Goal: Information Seeking & Learning: Learn about a topic

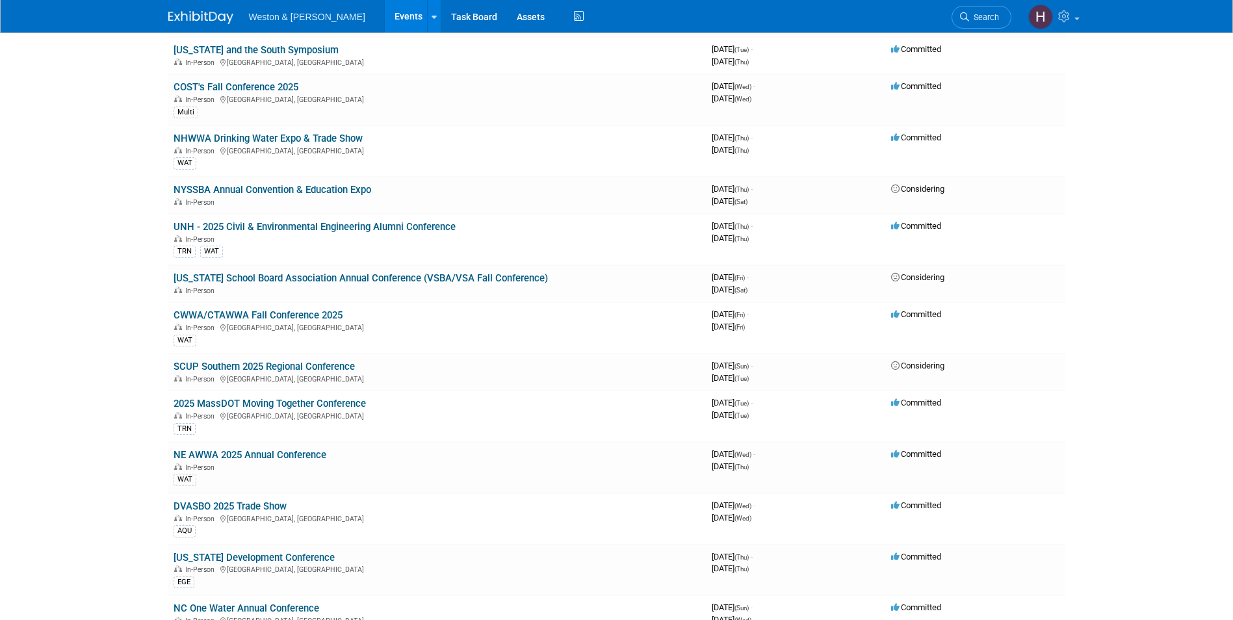
scroll to position [194, 0]
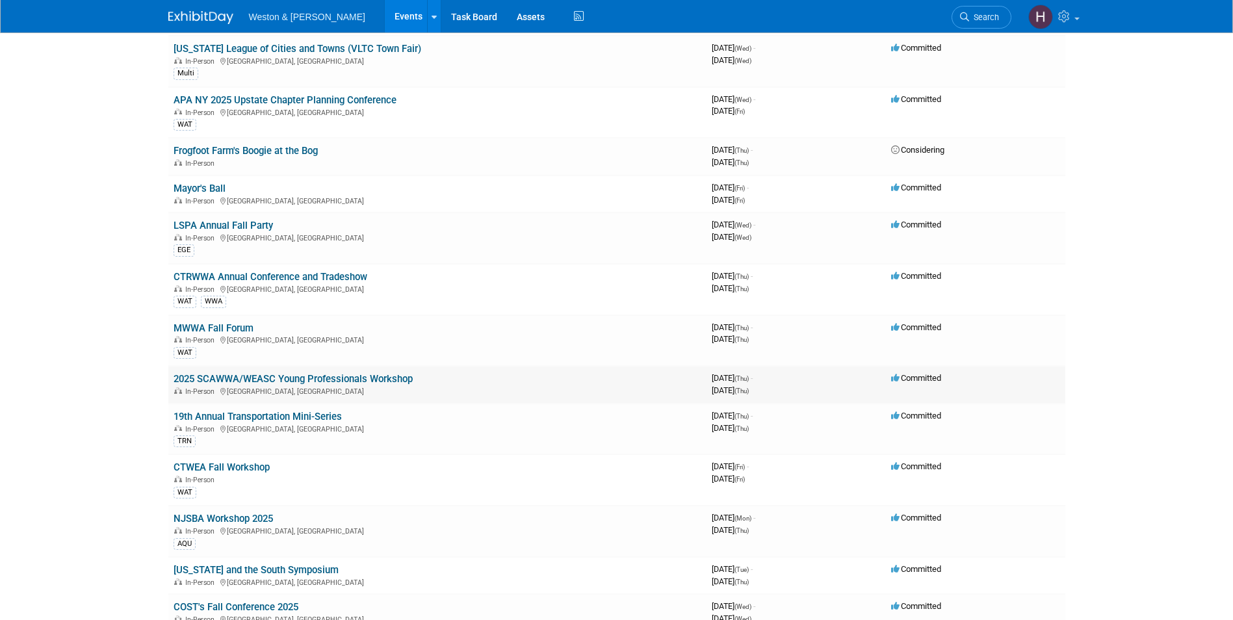
click at [264, 385] on td "2025 SCAWWA/WEASC Young Professionals Workshop In-Person [GEOGRAPHIC_DATA], [GE…" at bounding box center [437, 384] width 538 height 37
click at [262, 378] on link "2025 SCAWWA/WEASC Young Professionals Workshop" at bounding box center [292, 379] width 239 height 12
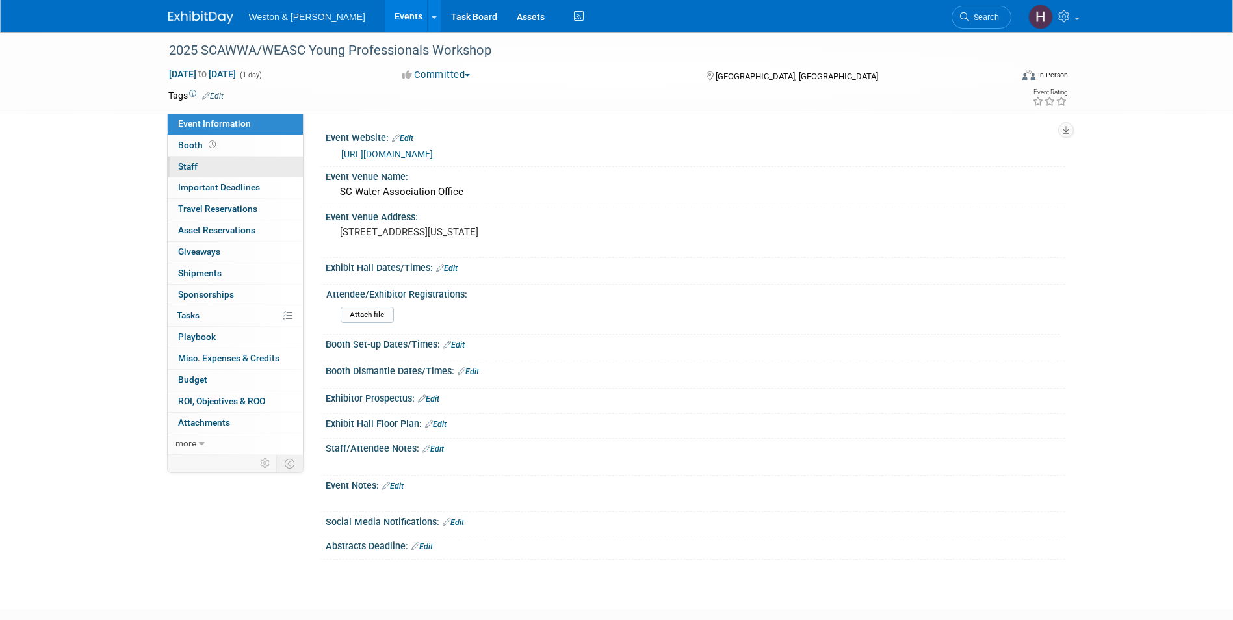
click at [215, 168] on link "0 Staff 0" at bounding box center [235, 167] width 135 height 21
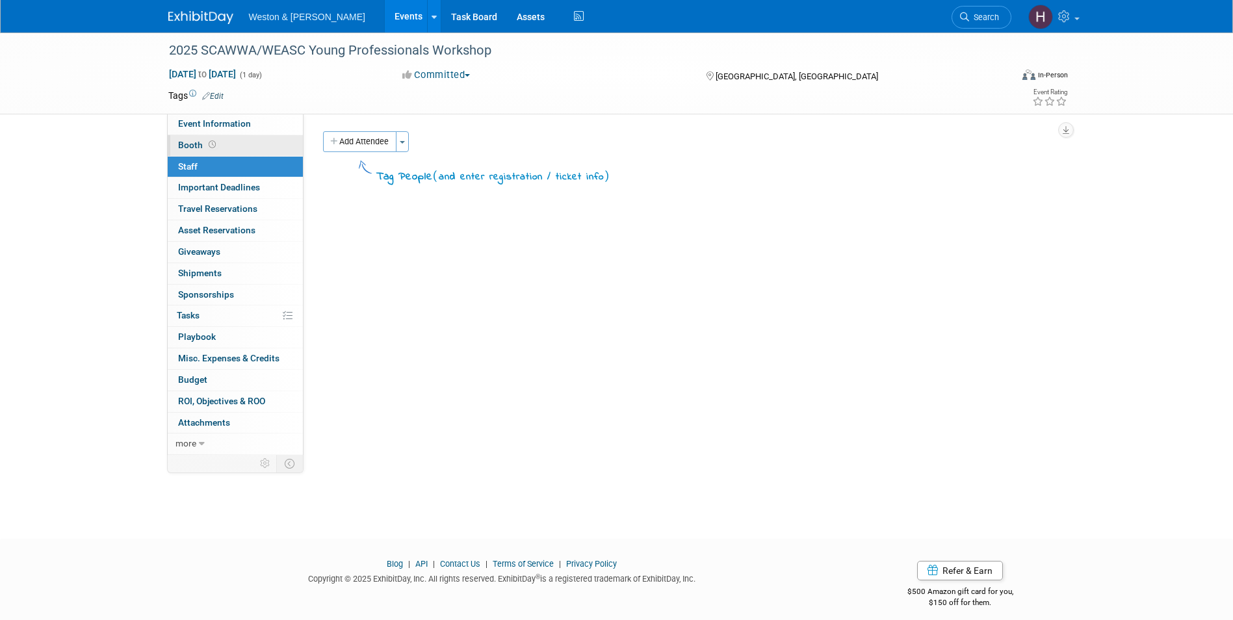
click at [227, 148] on link "Booth" at bounding box center [235, 145] width 135 height 21
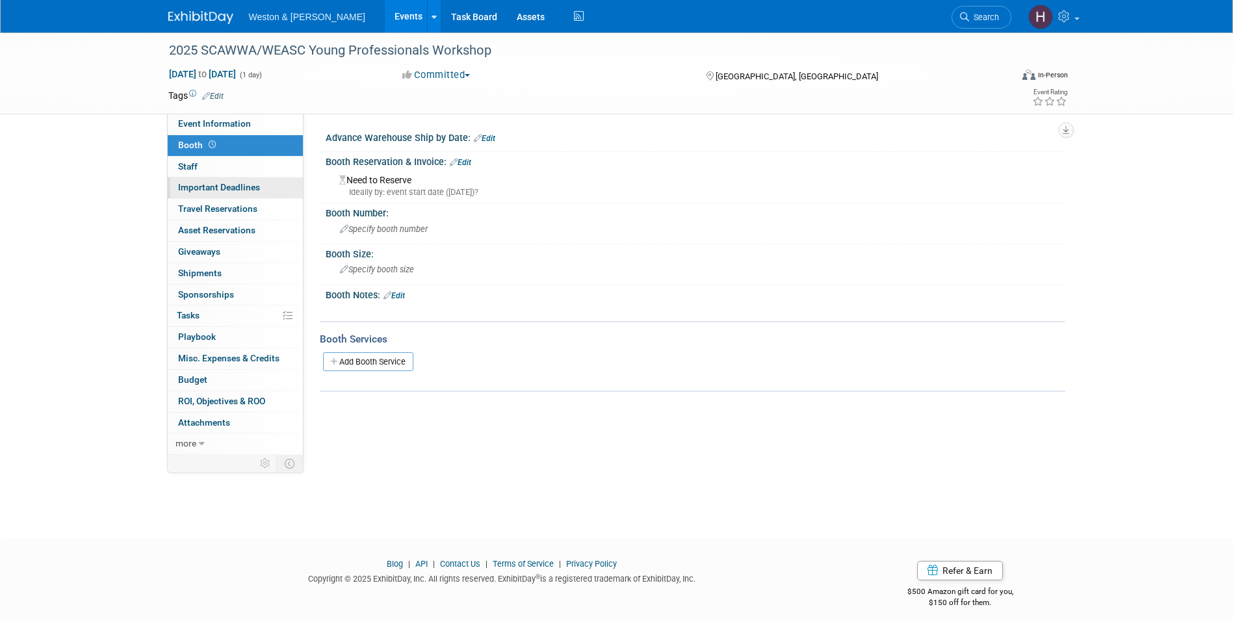
click at [222, 190] on span "Important Deadlines" at bounding box center [219, 187] width 82 height 10
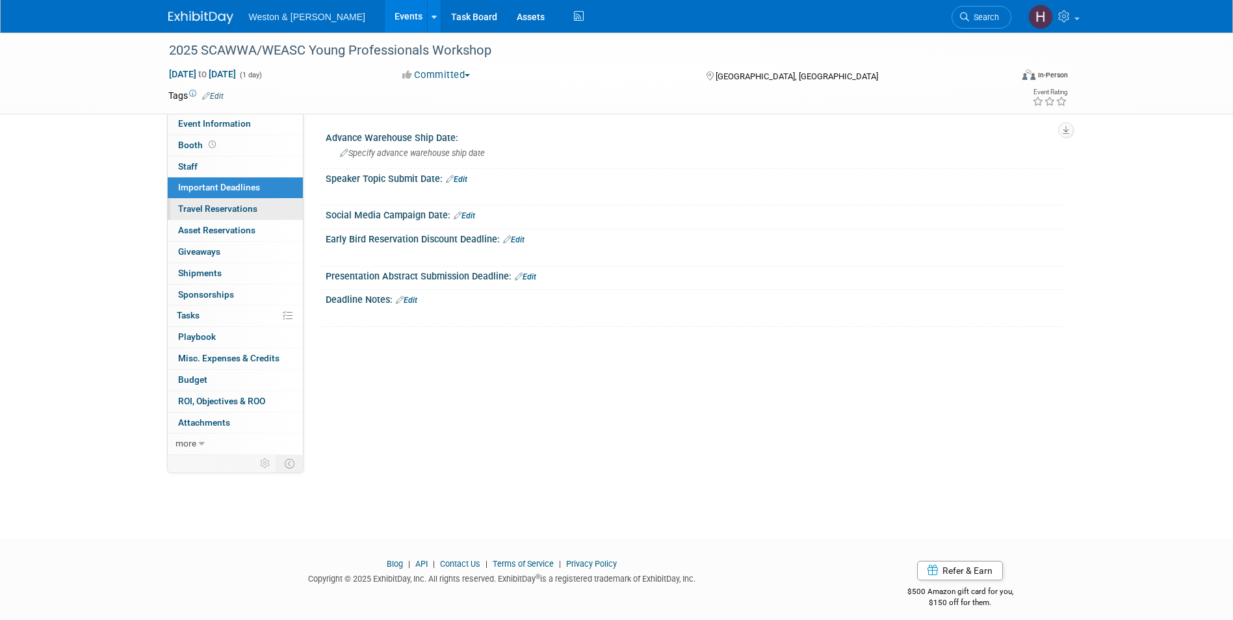
click at [224, 211] on span "Travel Reservations 0" at bounding box center [217, 208] width 79 height 10
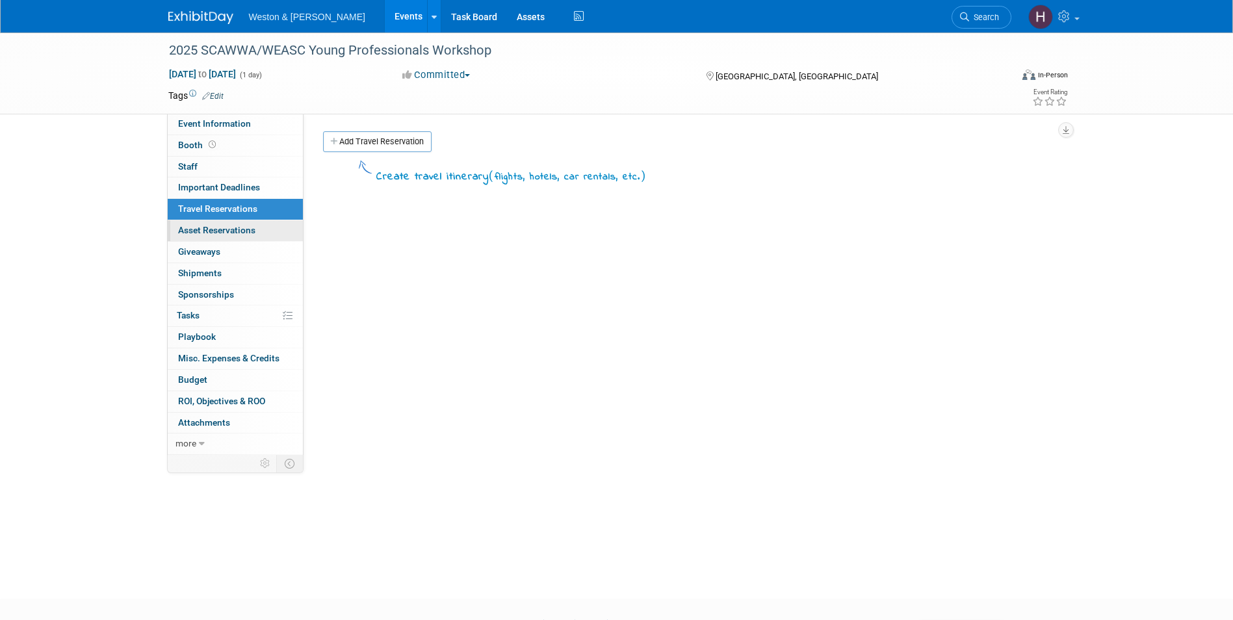
click at [226, 231] on span "Asset Reservations 0" at bounding box center [216, 230] width 77 height 10
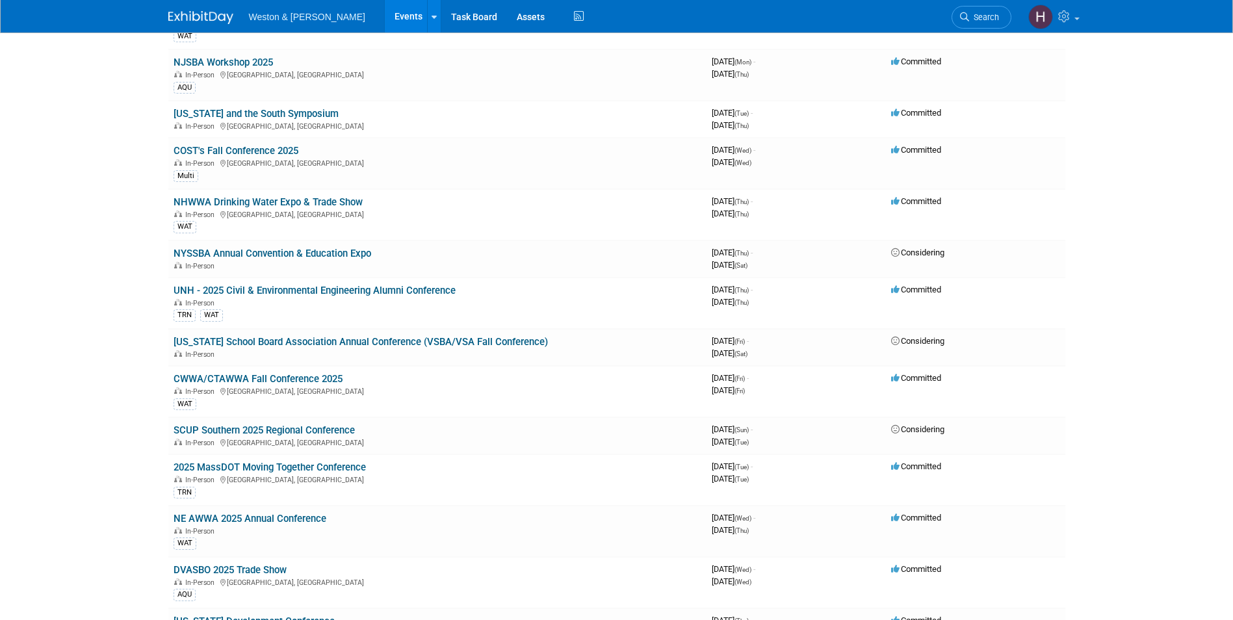
scroll to position [780, 0]
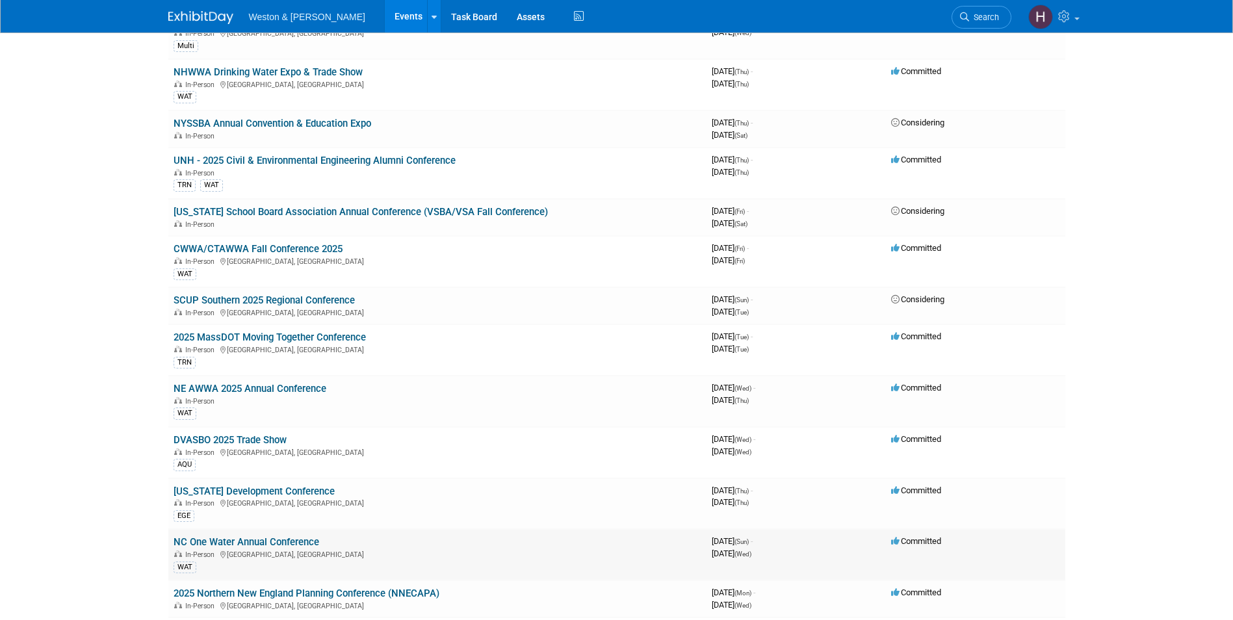
click at [297, 545] on link "NC One Water Annual Conference" at bounding box center [246, 542] width 146 height 12
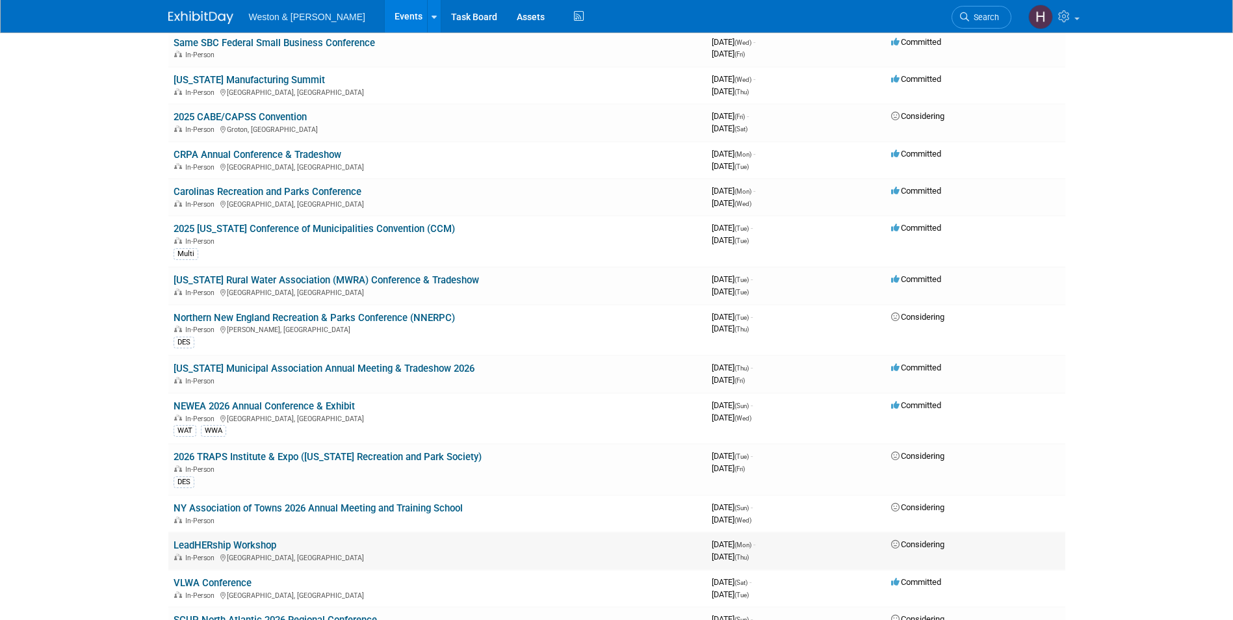
scroll to position [1949, 0]
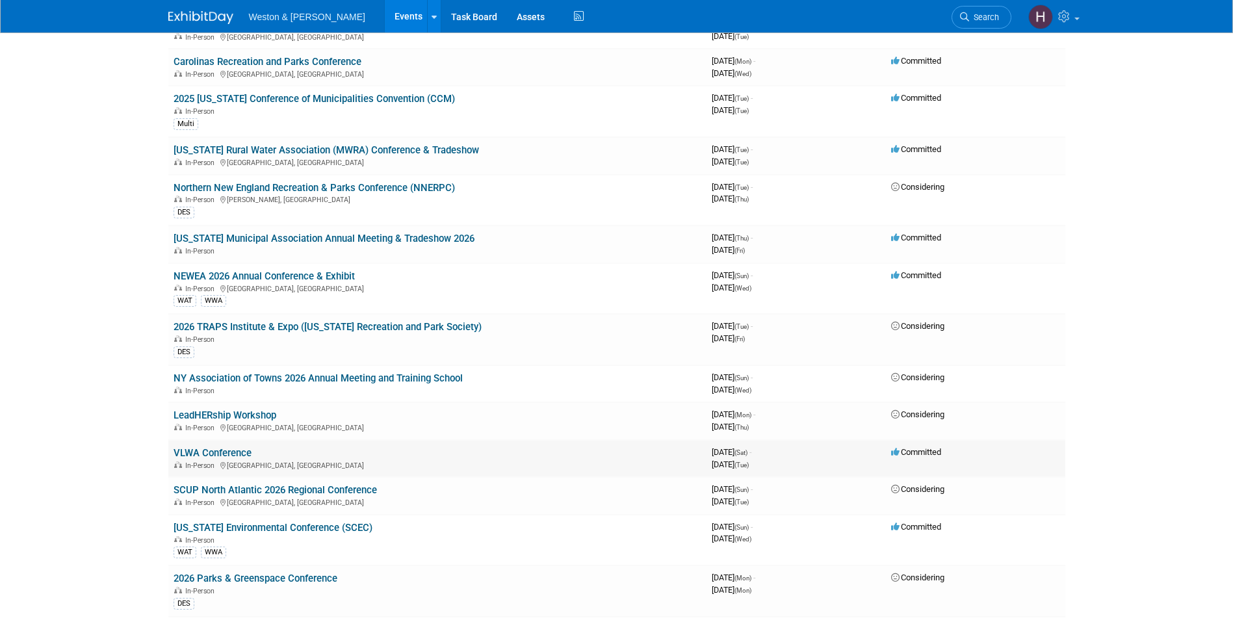
click at [240, 450] on link "VLWA Conference" at bounding box center [212, 453] width 78 height 12
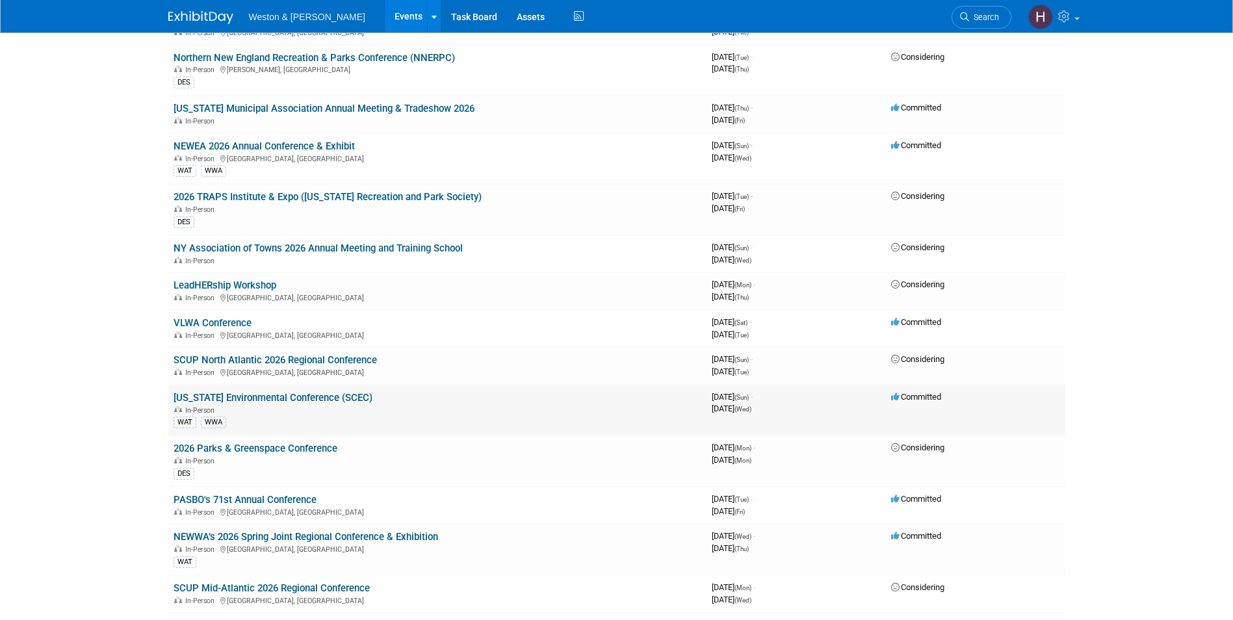
scroll to position [2209, 0]
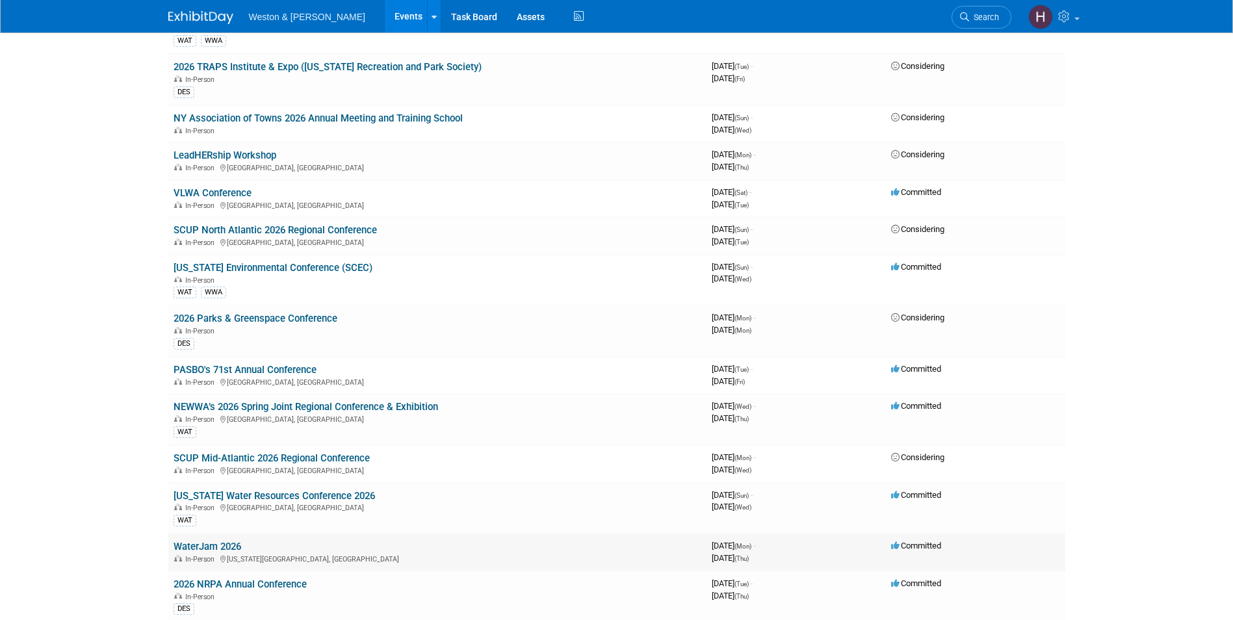
click at [231, 545] on link "WaterJam 2026" at bounding box center [207, 547] width 68 height 12
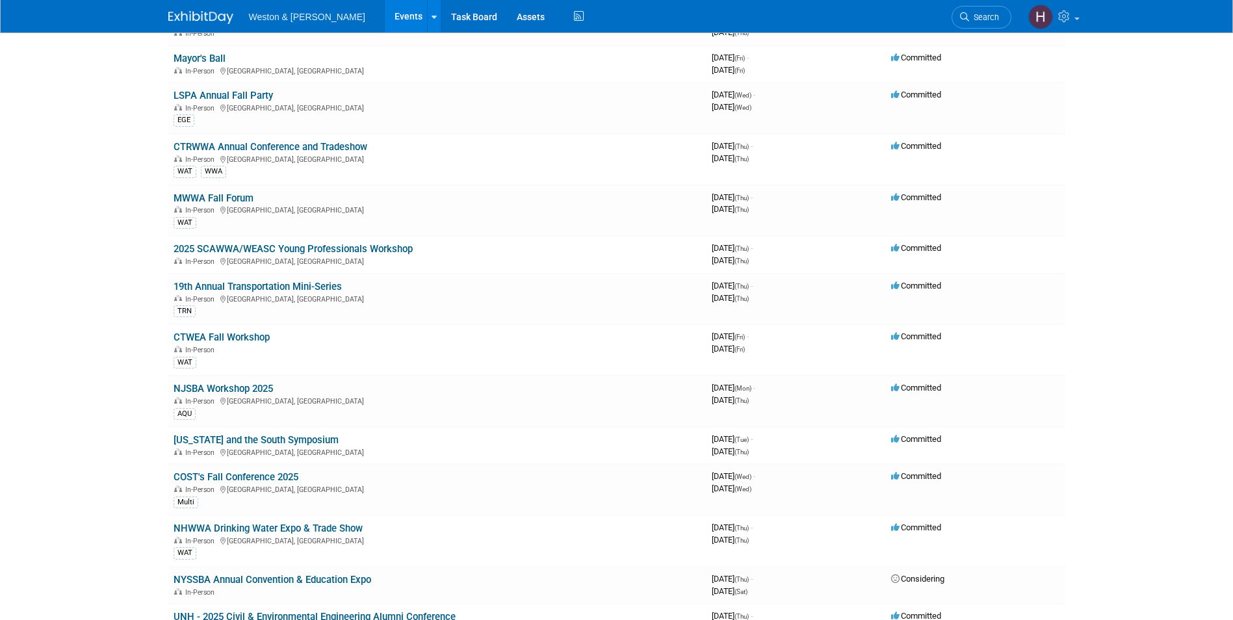
scroll to position [0, 0]
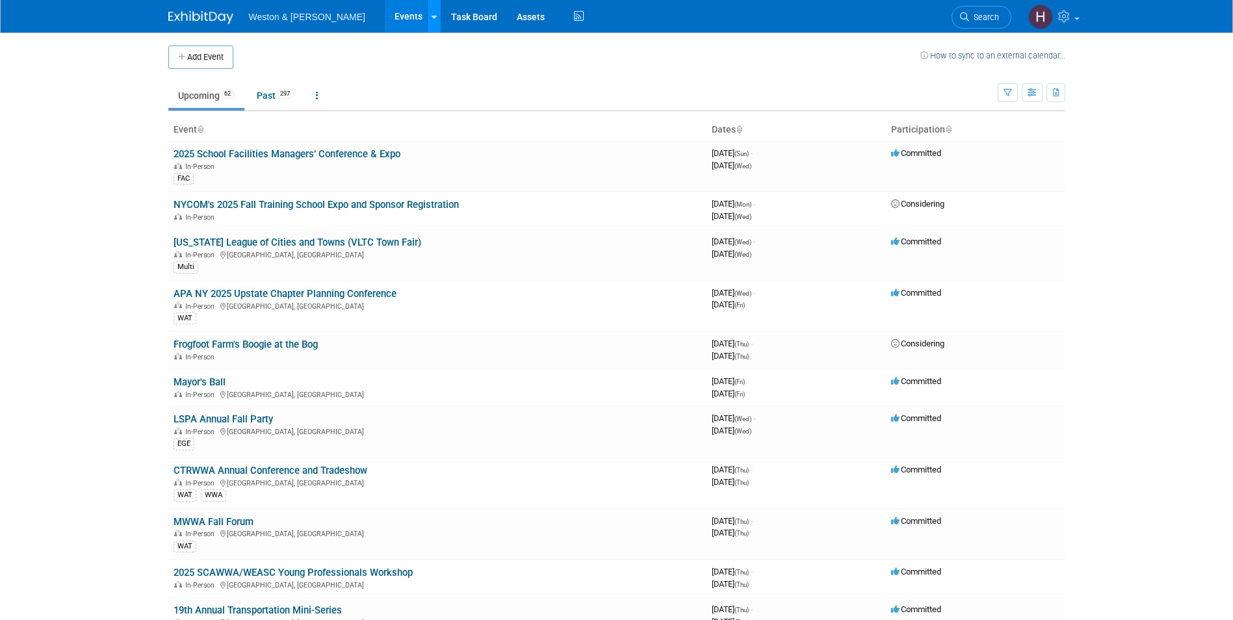
click at [431, 18] on icon at bounding box center [433, 17] width 5 height 8
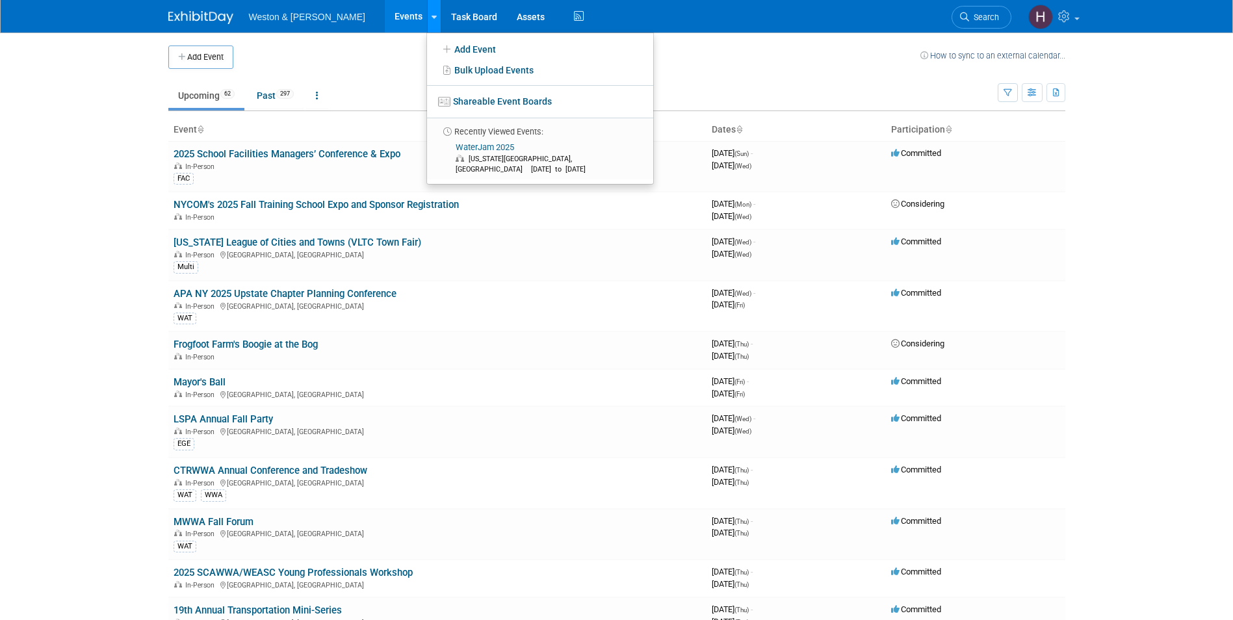
click at [431, 18] on icon at bounding box center [433, 17] width 5 height 8
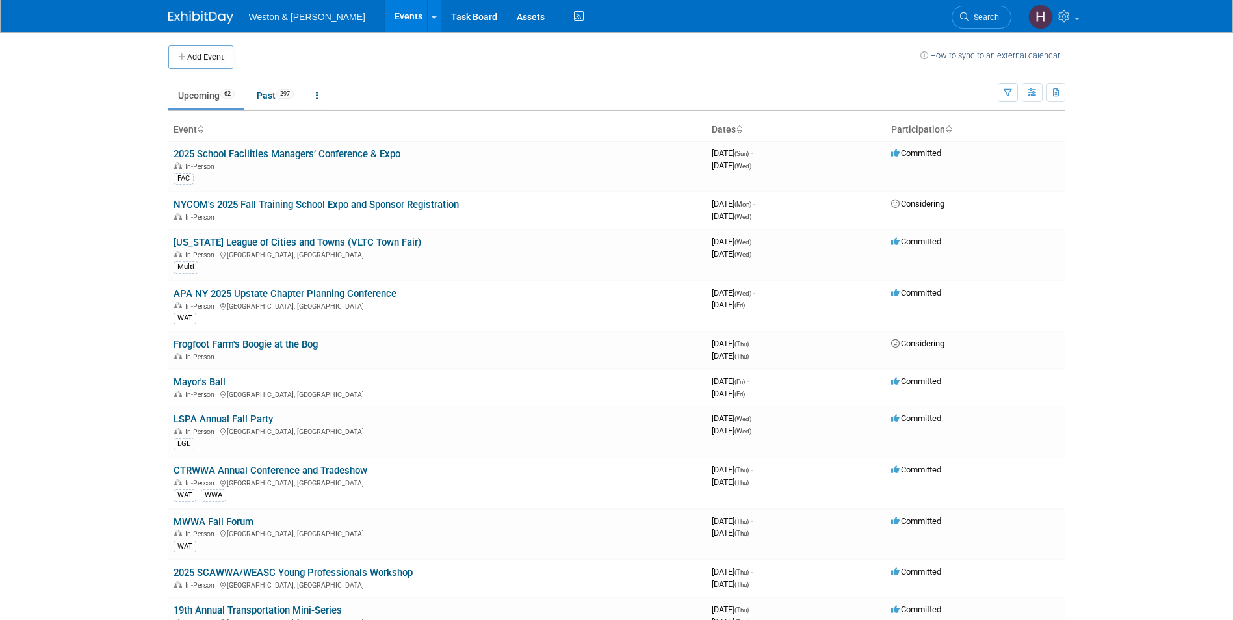
click at [316, 14] on span "Weston & [PERSON_NAME]" at bounding box center [307, 17] width 116 height 10
click at [456, 16] on link "Task Board" at bounding box center [474, 16] width 66 height 32
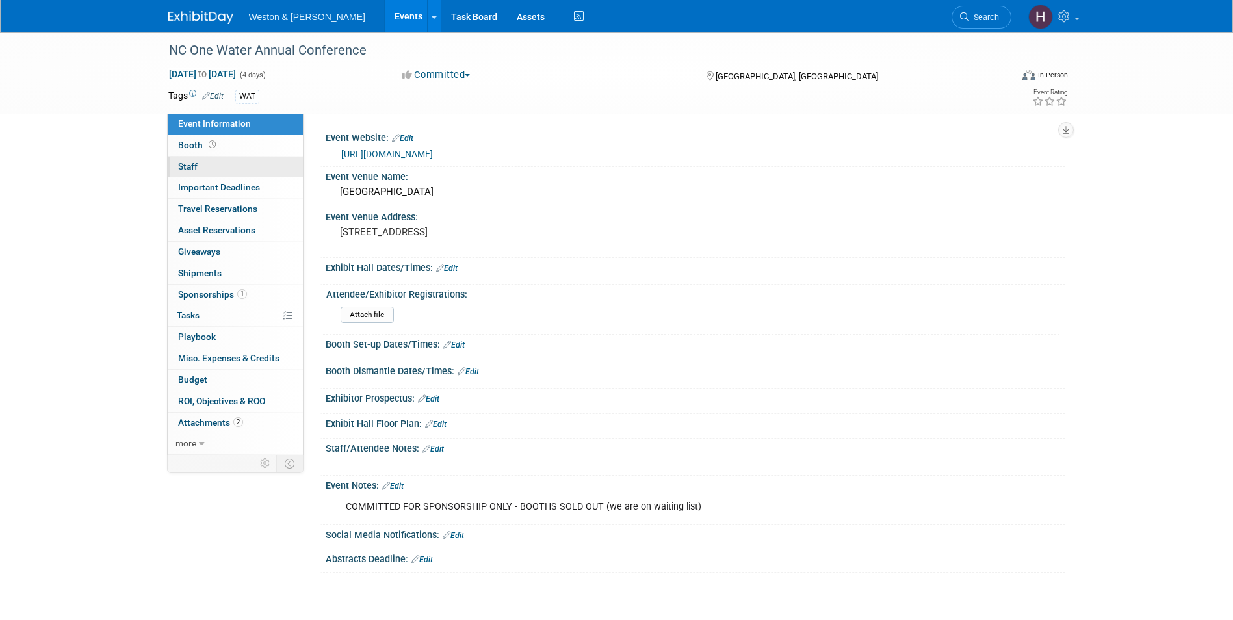
click at [186, 162] on span "Staff 0" at bounding box center [187, 166] width 19 height 10
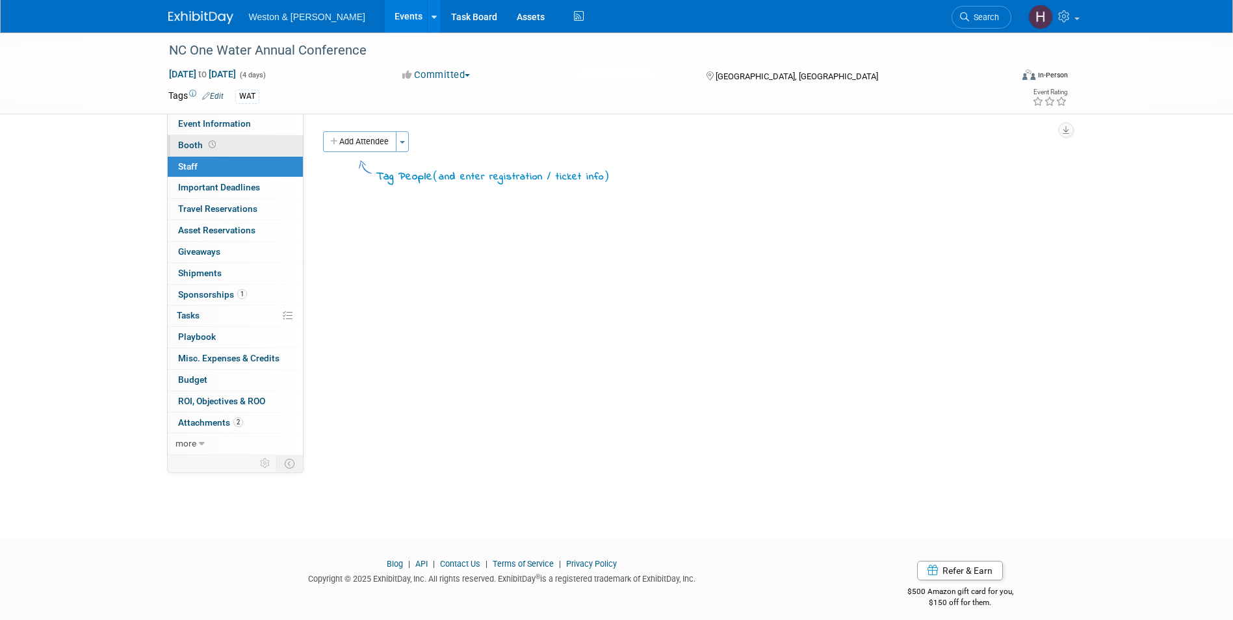
click at [179, 142] on span "Booth" at bounding box center [198, 145] width 40 height 10
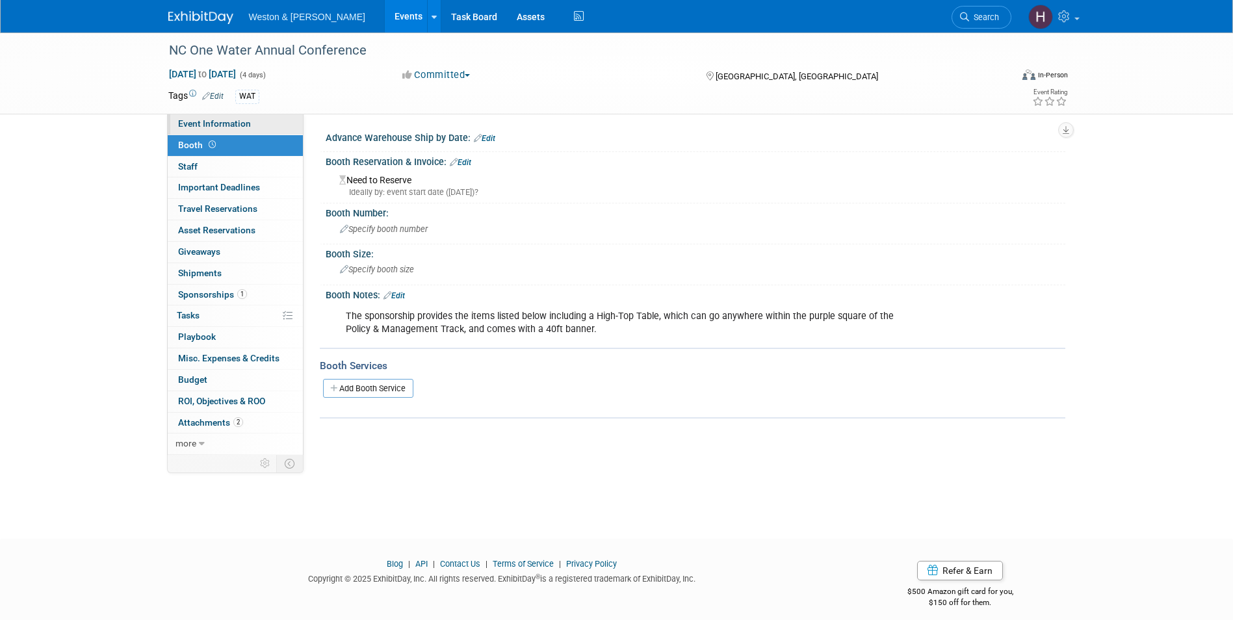
click at [181, 126] on span "Event Information" at bounding box center [214, 123] width 73 height 10
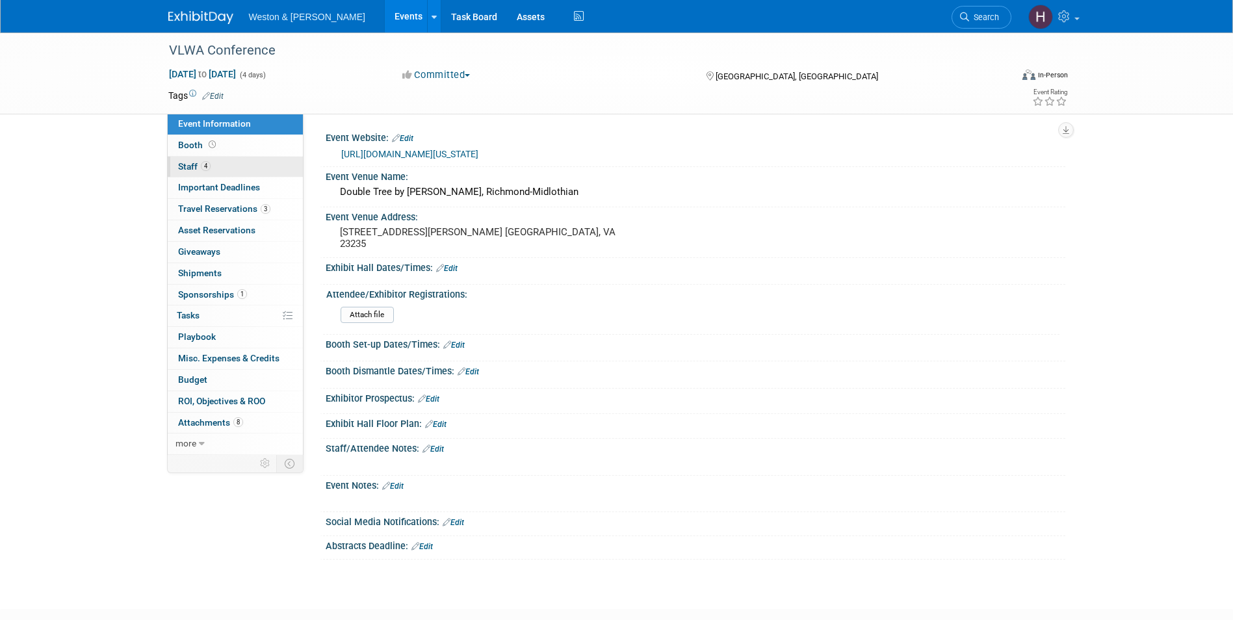
click at [192, 161] on span "Staff 4" at bounding box center [194, 166] width 32 height 10
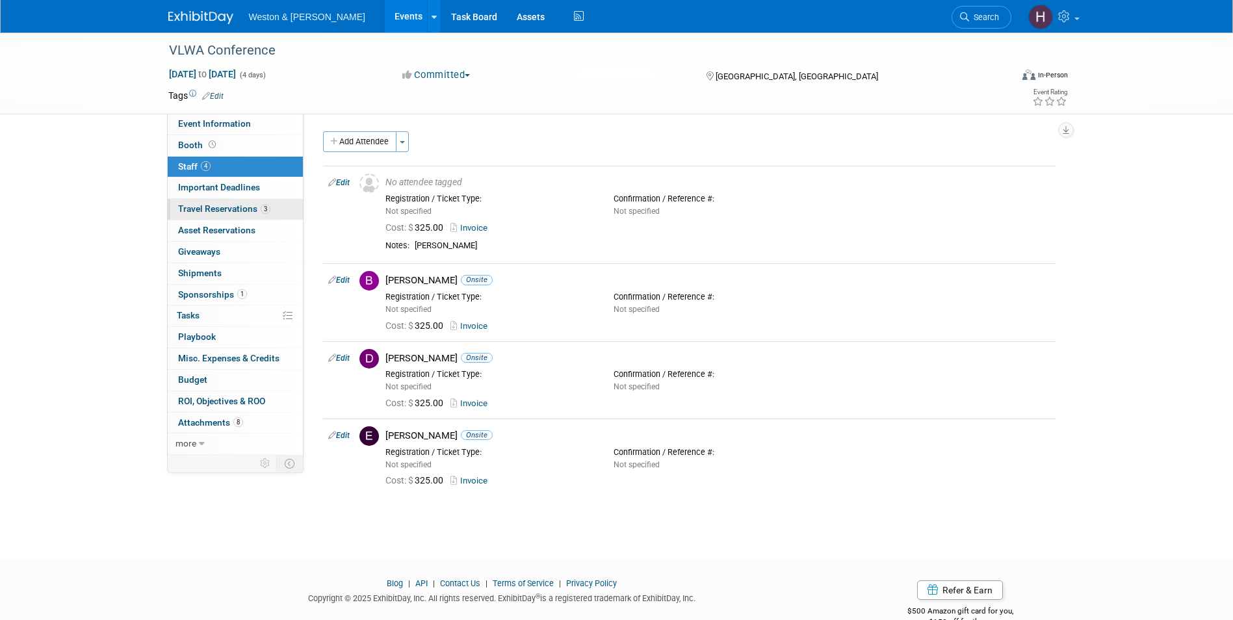
click at [228, 200] on link "3 Travel Reservations 3" at bounding box center [235, 209] width 135 height 21
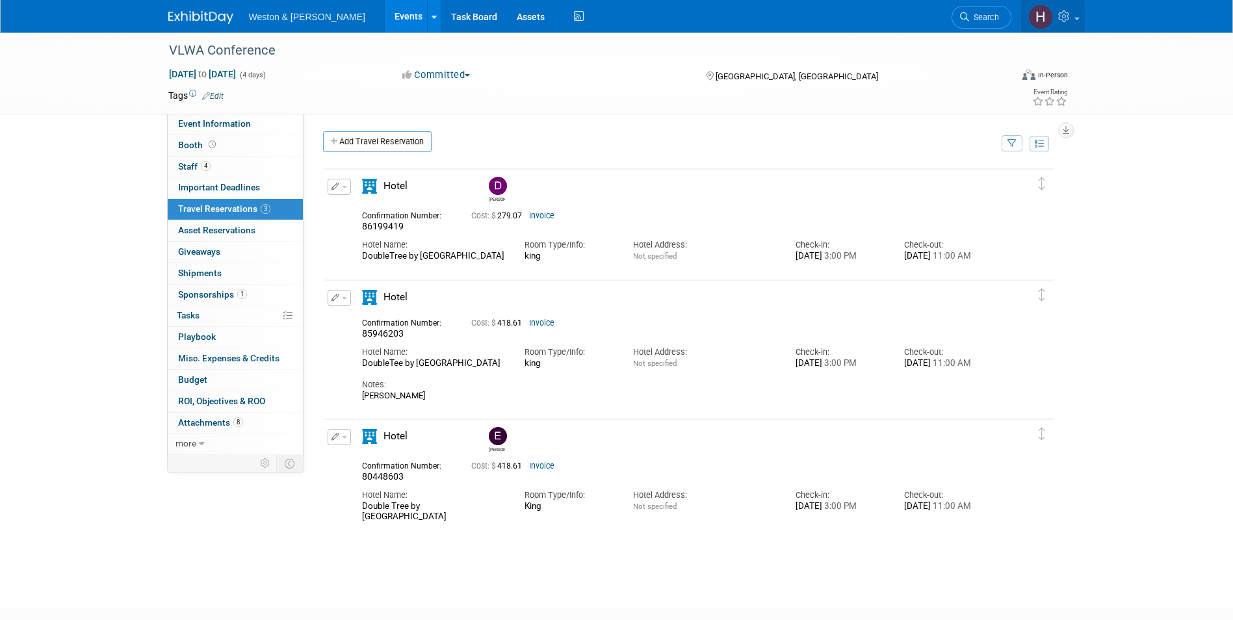
click at [1064, 19] on icon at bounding box center [1065, 16] width 15 height 12
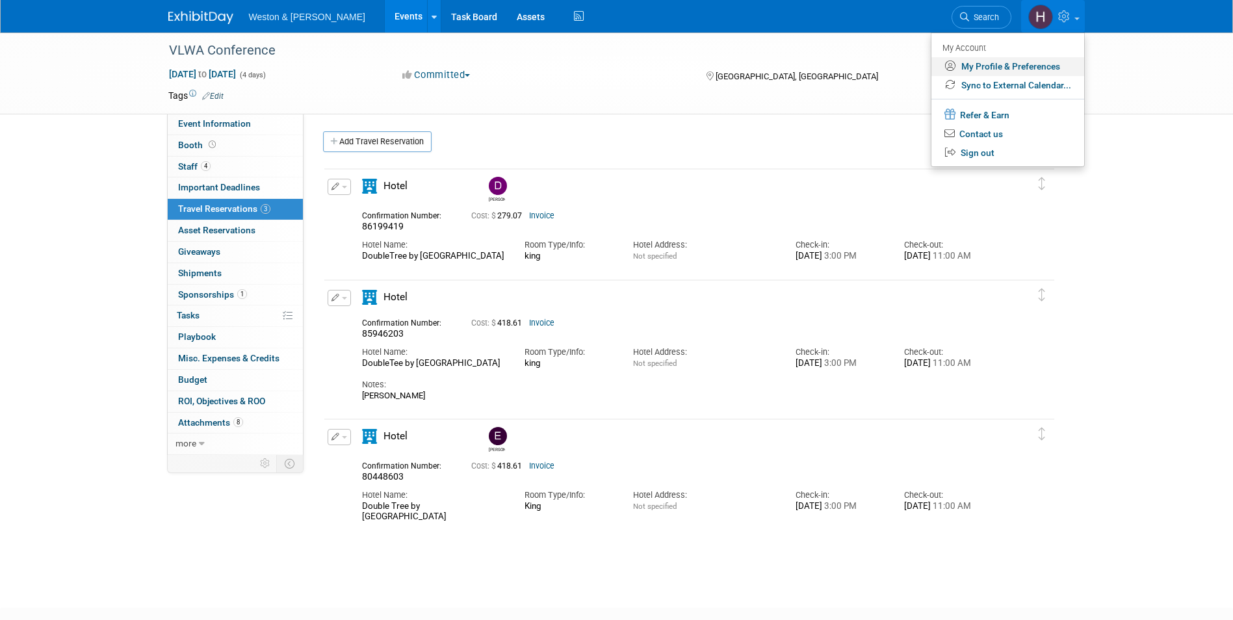
click at [1049, 68] on link "My Profile & Preferences" at bounding box center [1007, 66] width 153 height 19
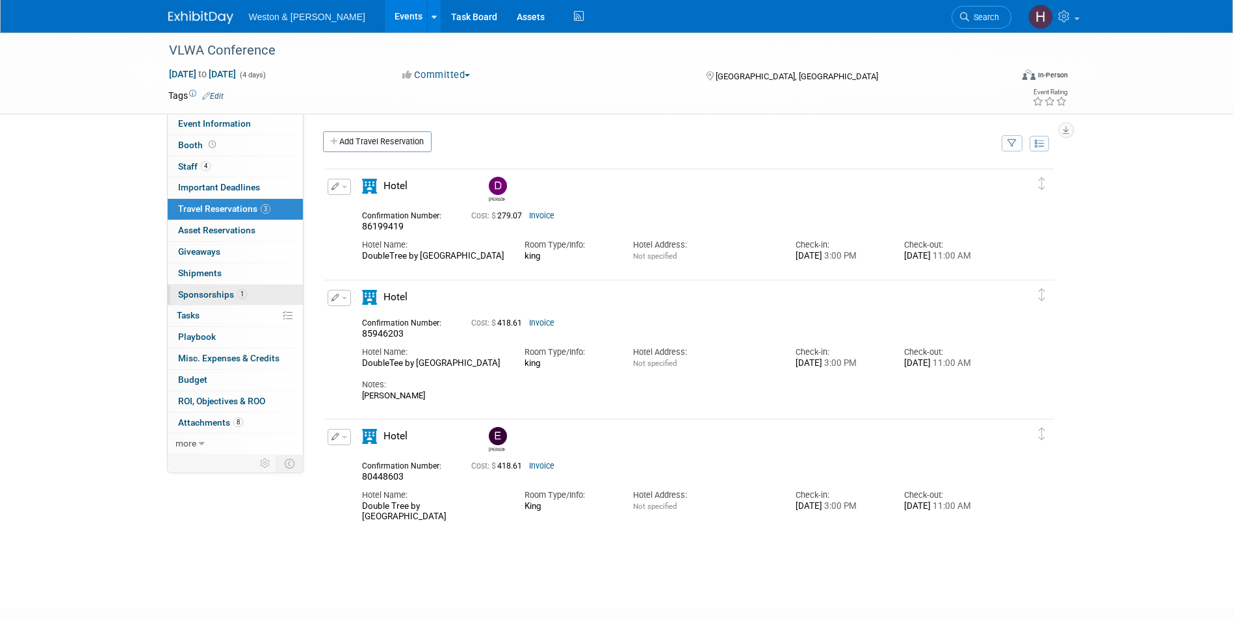
click at [275, 292] on link "1 Sponsorships 1" at bounding box center [235, 295] width 135 height 21
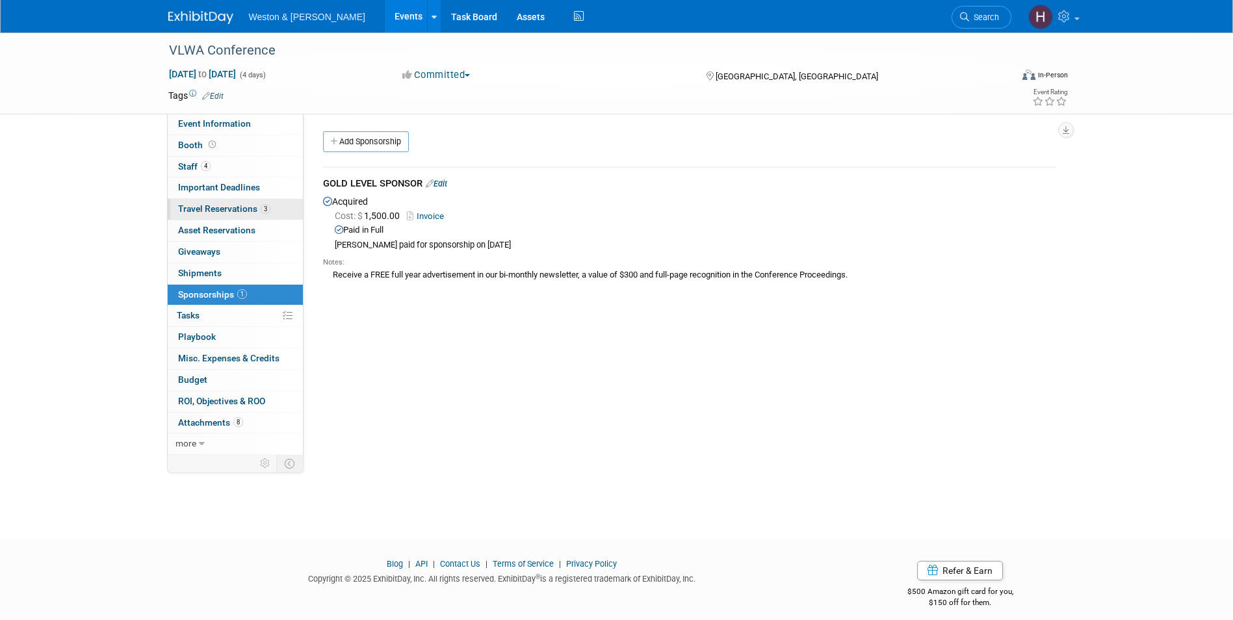
click at [227, 207] on span "Travel Reservations 3" at bounding box center [224, 208] width 92 height 10
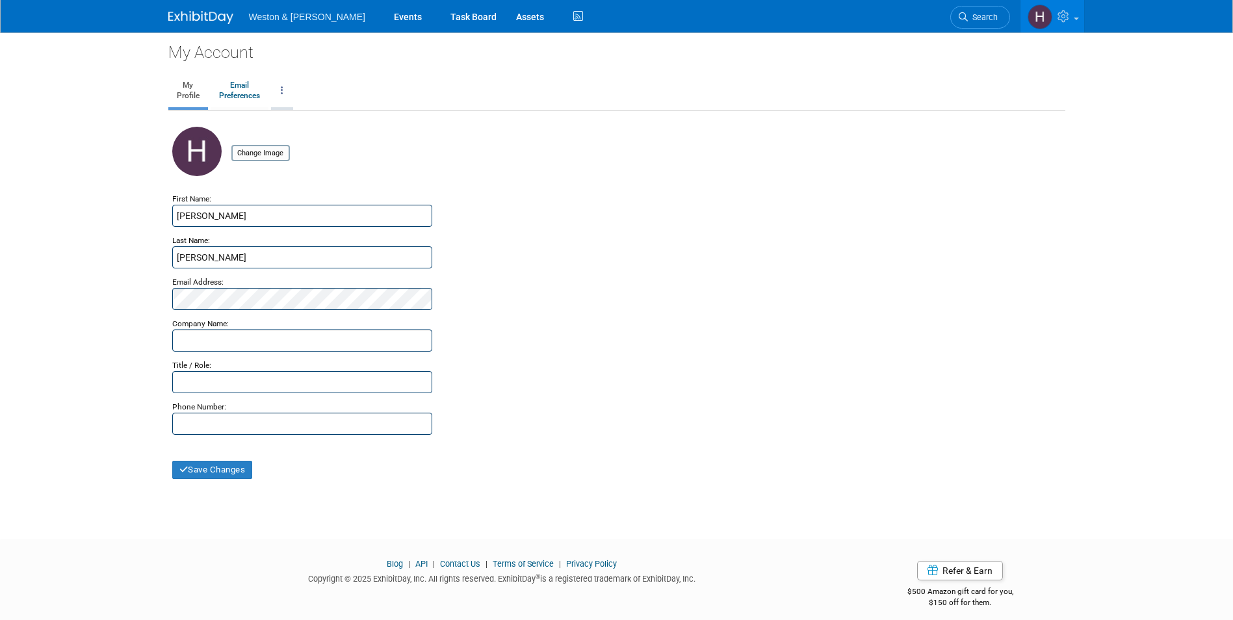
click at [275, 90] on link at bounding box center [282, 91] width 22 height 32
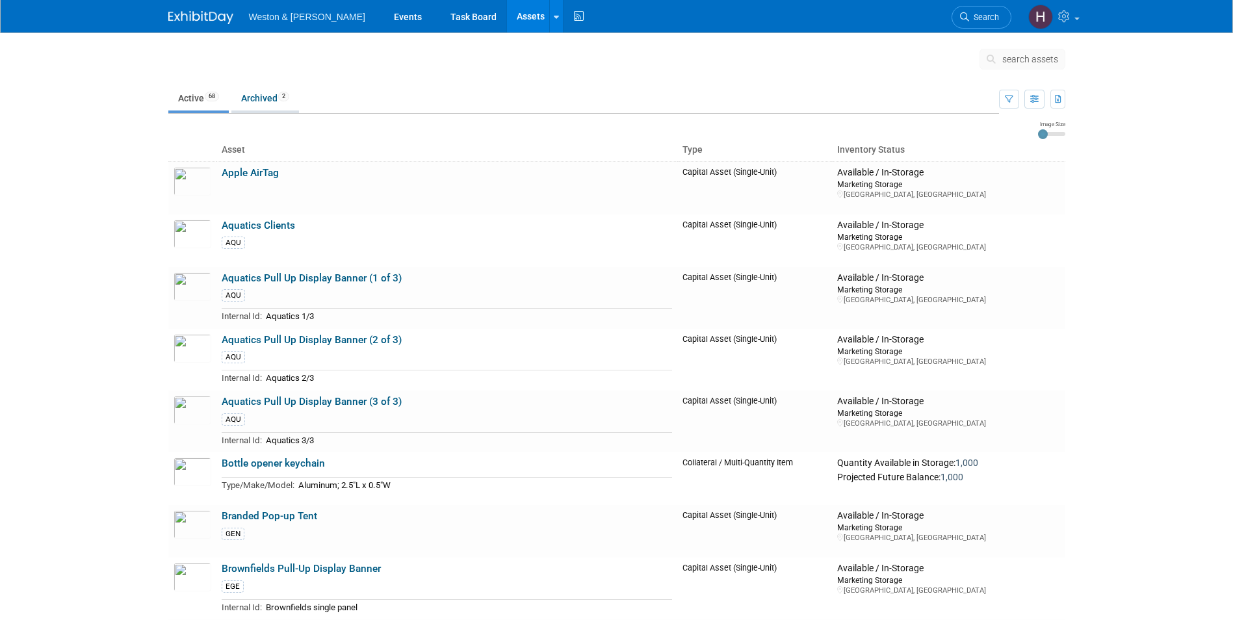
click at [264, 103] on link "Archived 2" at bounding box center [265, 98] width 68 height 25
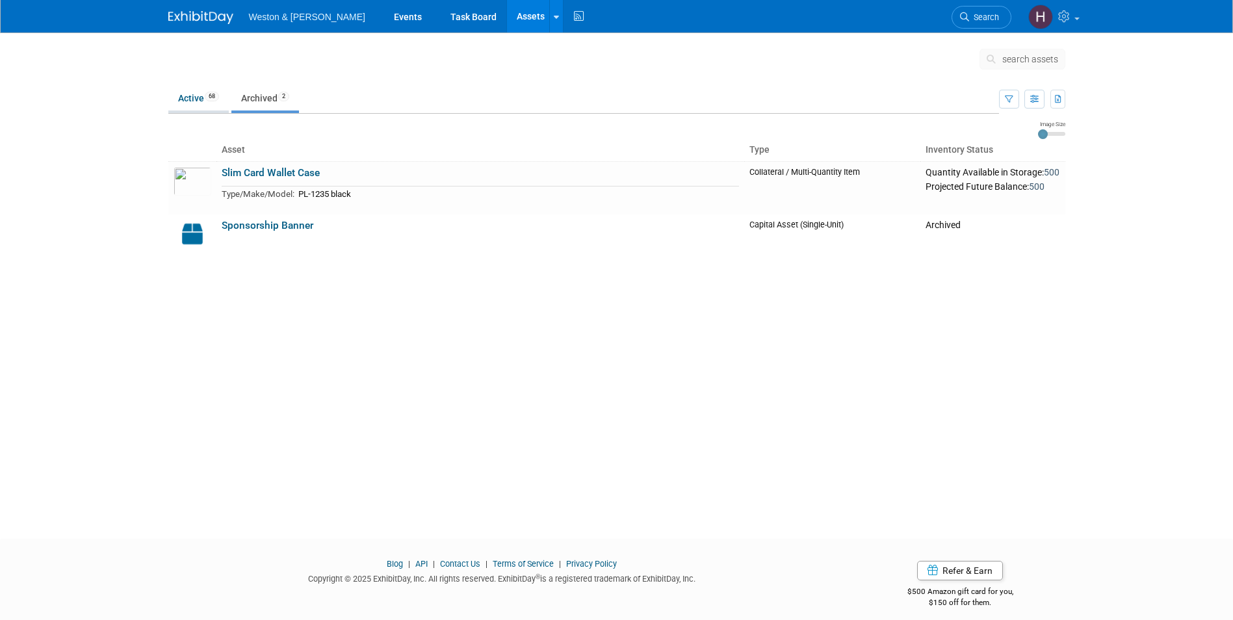
click at [203, 97] on link "Active 68" at bounding box center [198, 98] width 60 height 25
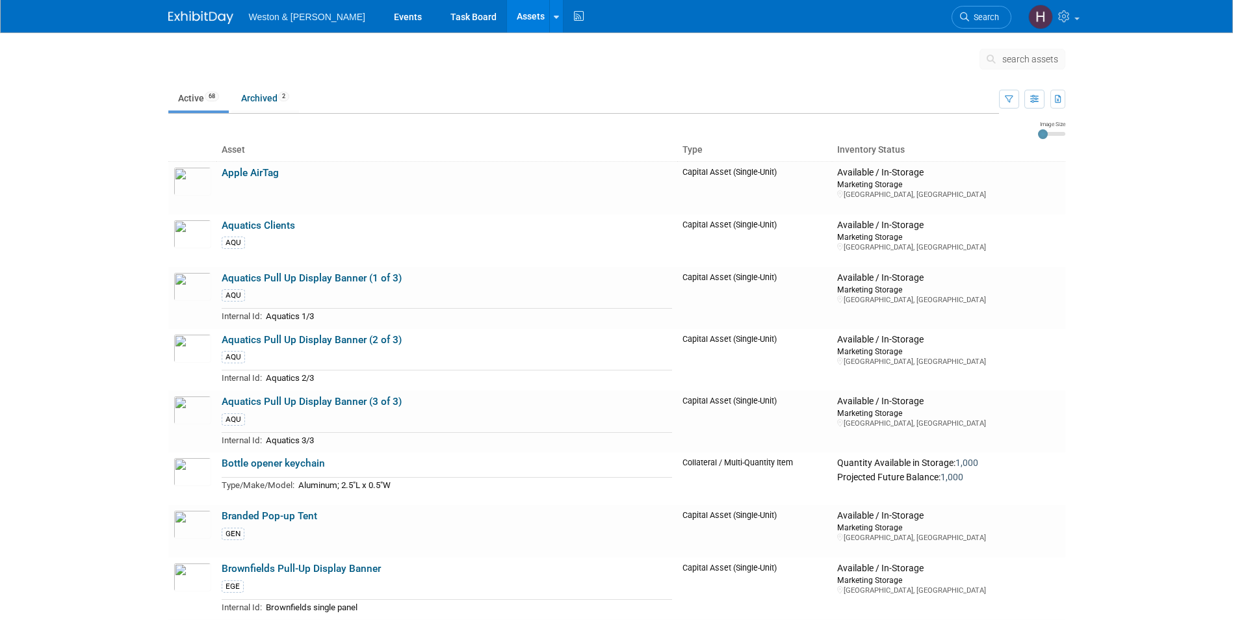
click at [1133, 253] on body "Weston & Sampson Events Task Board Assets Search Assets Storage Locations Activ…" at bounding box center [616, 310] width 1233 height 620
click at [1070, 19] on icon at bounding box center [1065, 16] width 15 height 12
